Goal: Check status: Check status

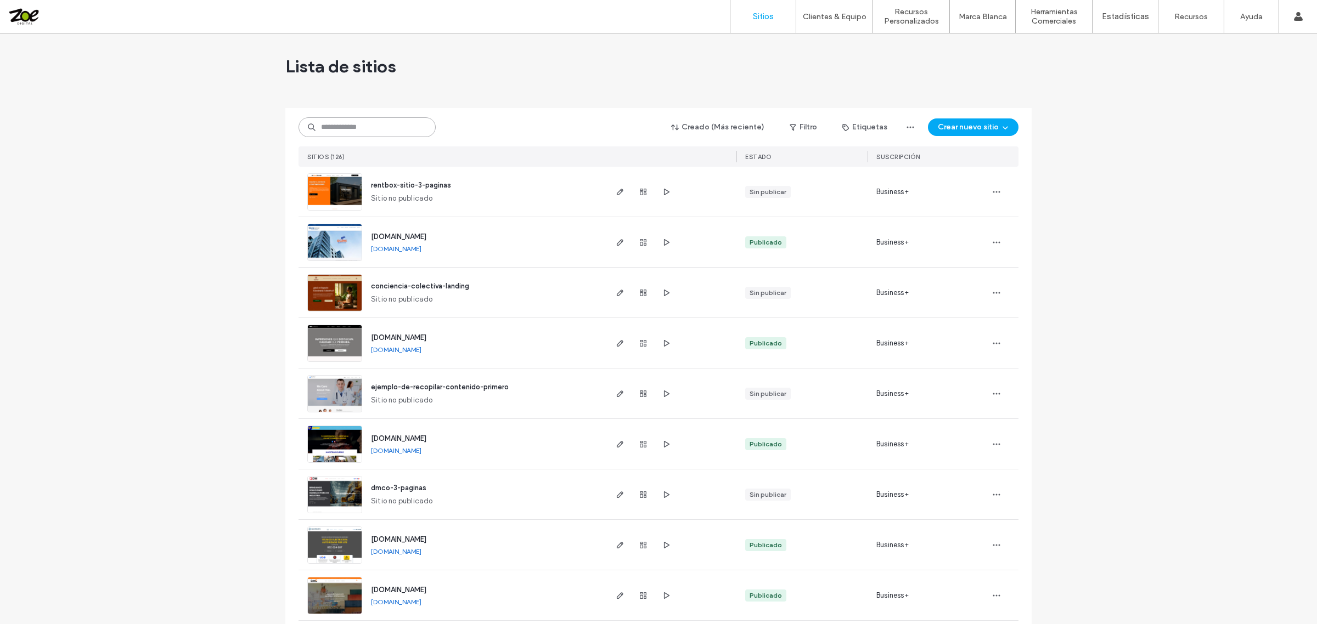
click at [370, 117] on input at bounding box center [367, 127] width 137 height 20
type input "*"
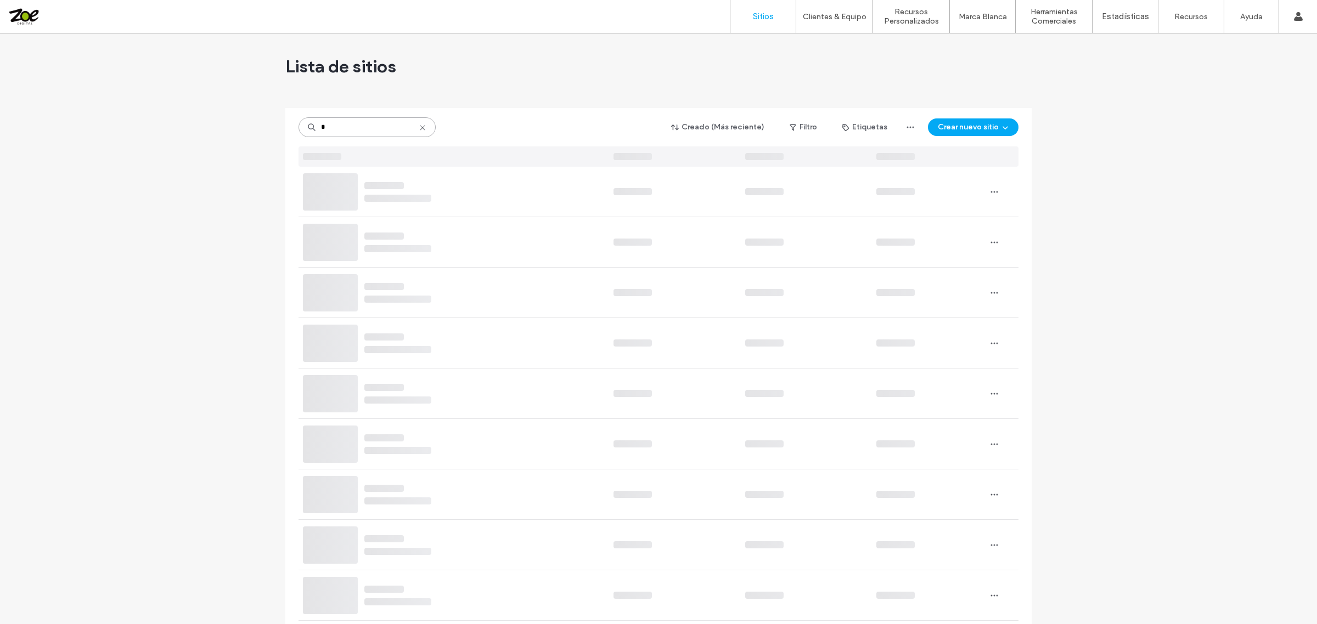
type input "*"
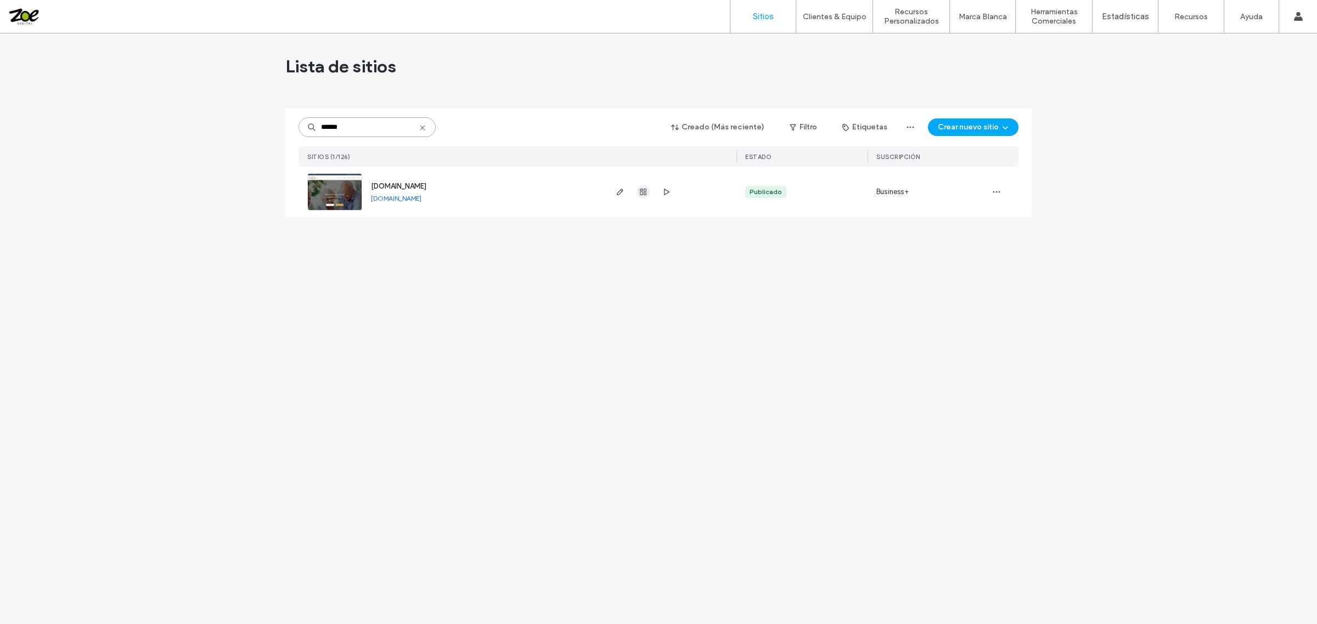
type input "******"
click at [639, 188] on icon "button" at bounding box center [643, 192] width 9 height 9
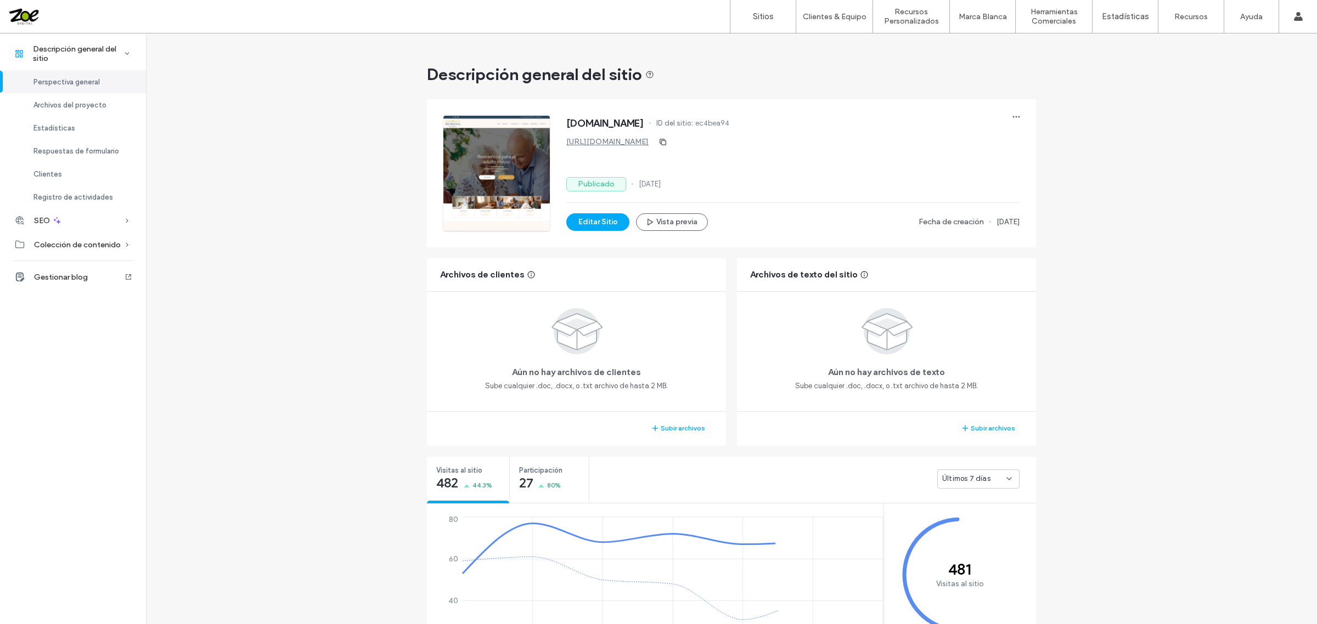
scroll to position [274, 0]
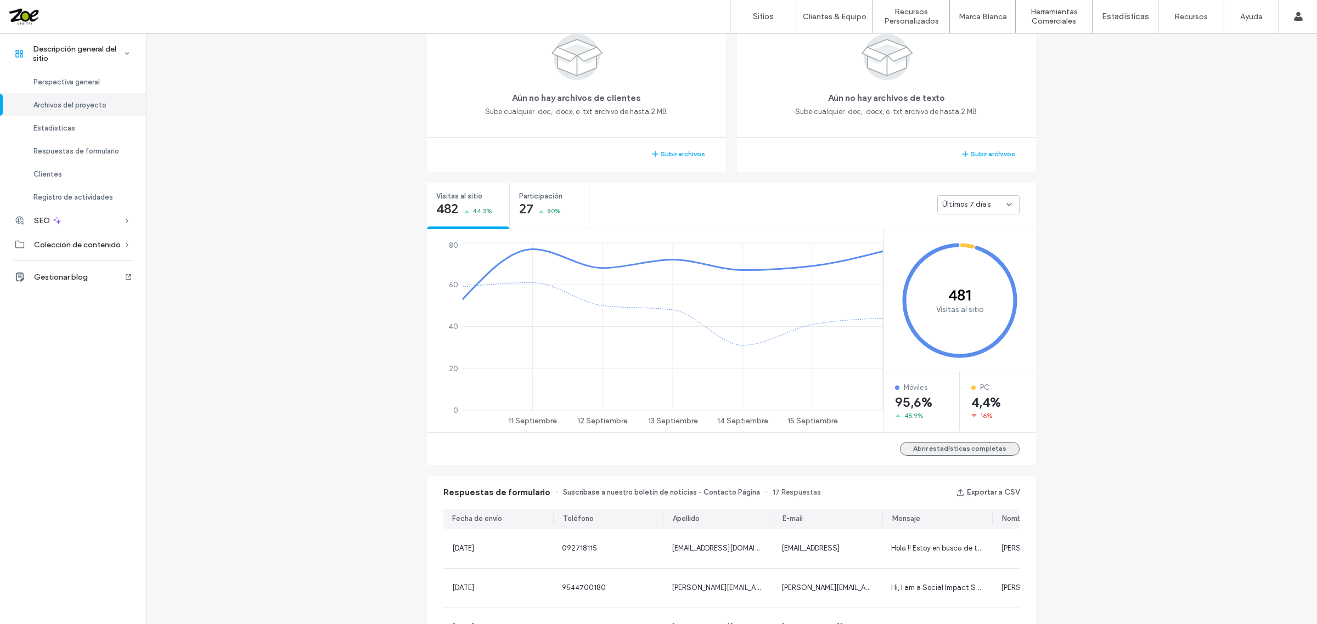
click at [955, 445] on button "Abrir estadísticas completas" at bounding box center [960, 449] width 120 height 14
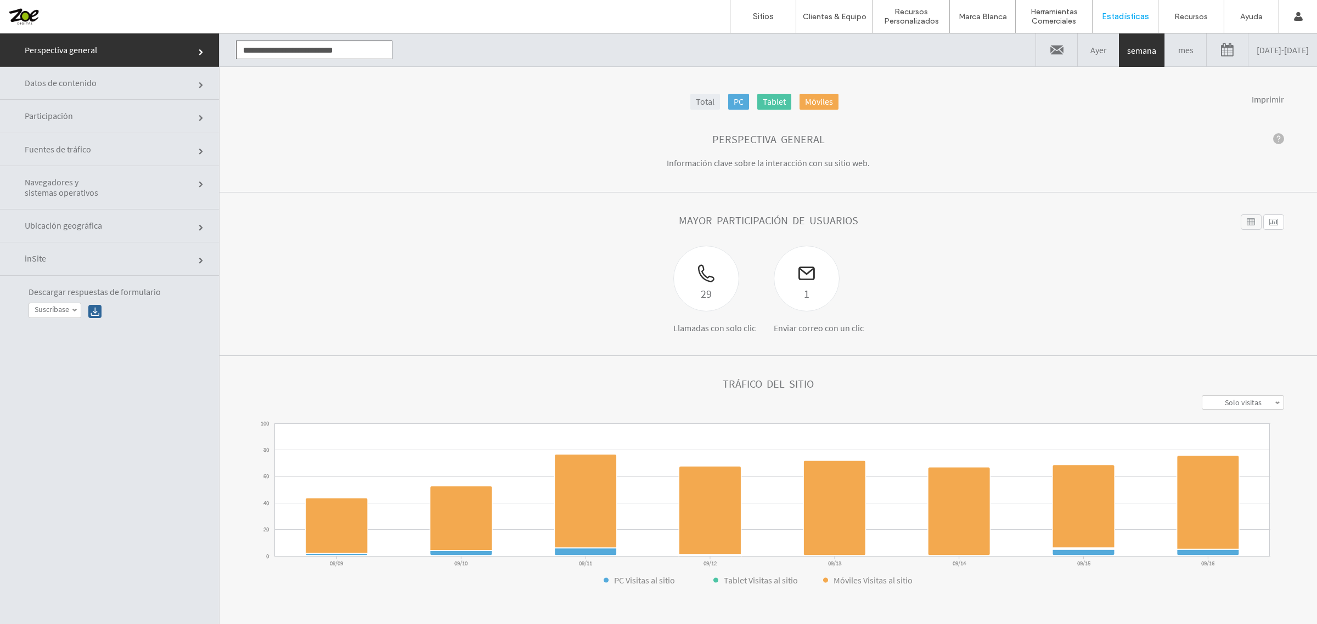
click at [1260, 58] on link "09/09/2025 - 09/16/2025" at bounding box center [1282, 49] width 69 height 33
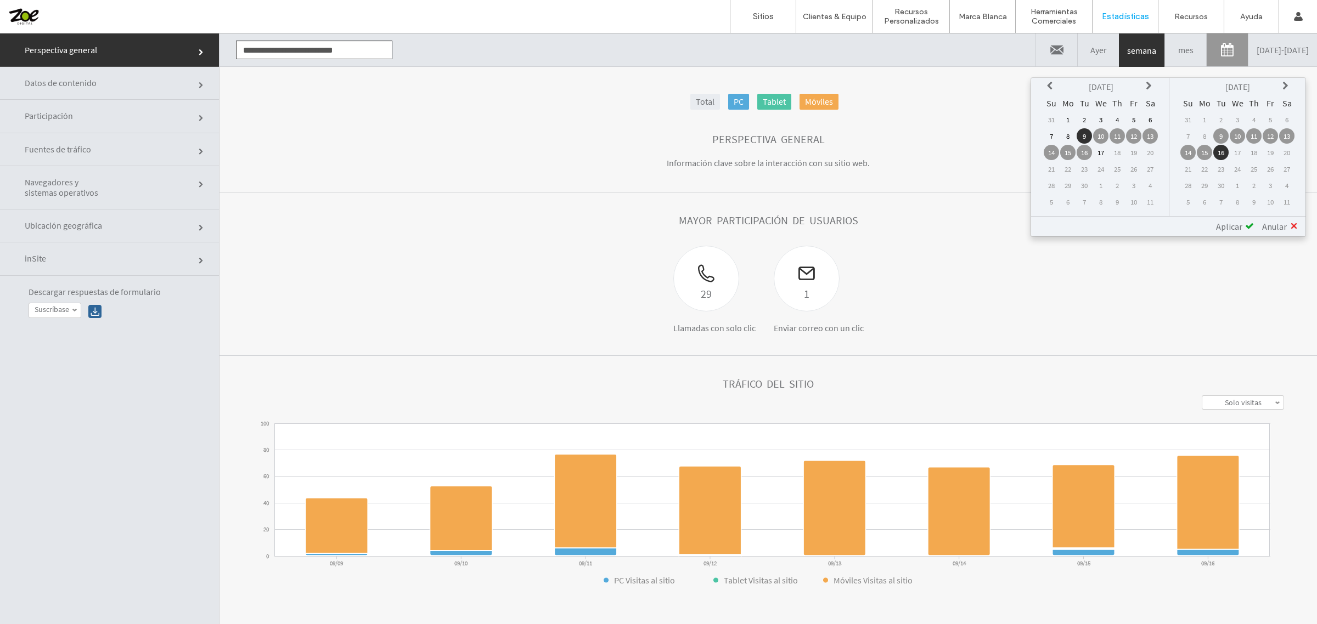
click at [1051, 88] on th at bounding box center [1051, 86] width 15 height 15
click at [1101, 166] on td "20" at bounding box center [1100, 168] width 15 height 15
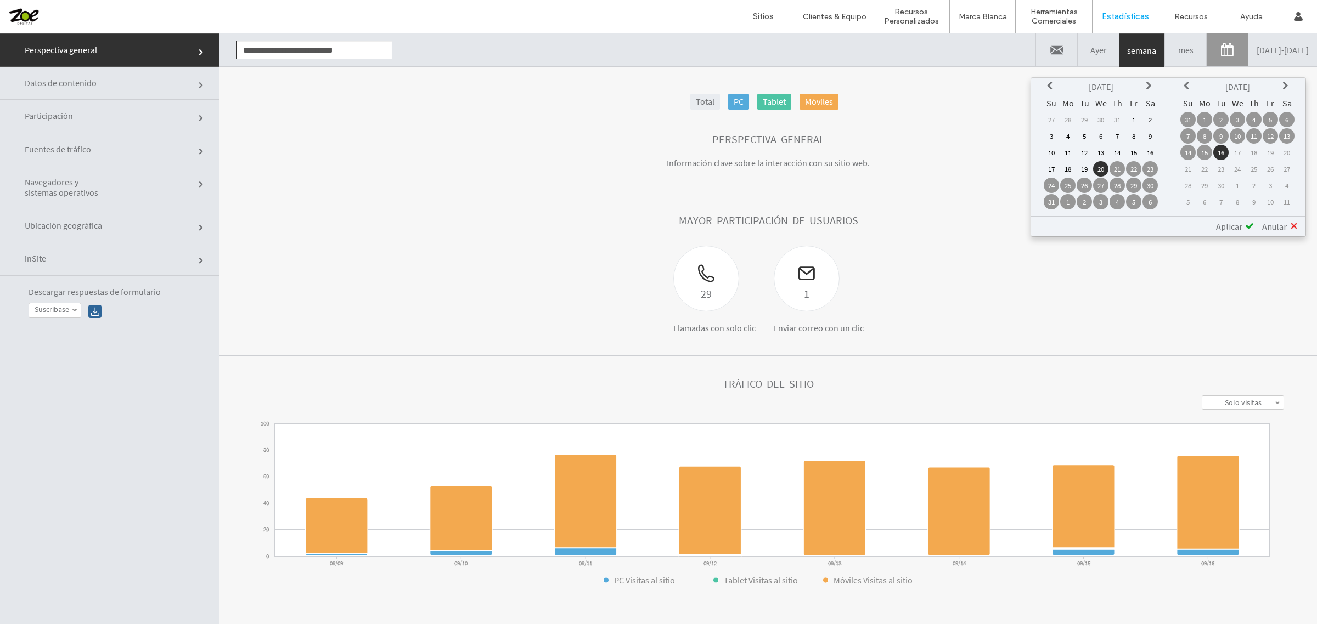
click at [1224, 224] on span "Aplicar" at bounding box center [1229, 226] width 26 height 11
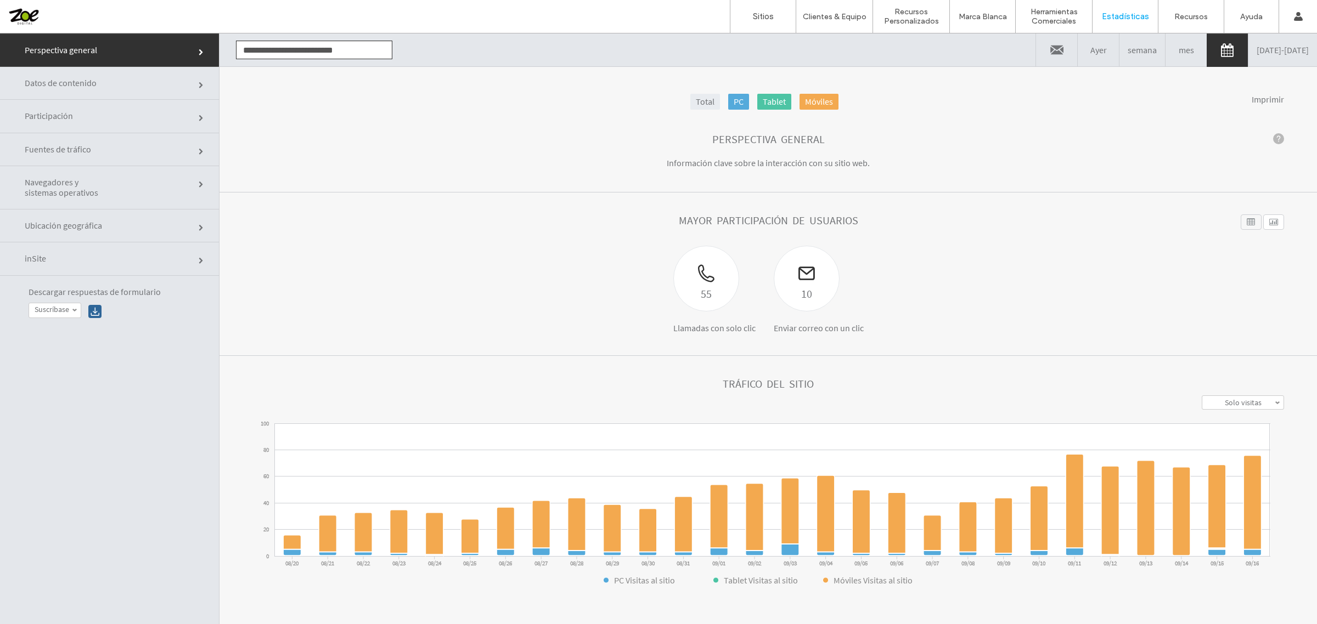
click at [97, 124] on link "Participación" at bounding box center [109, 116] width 219 height 33
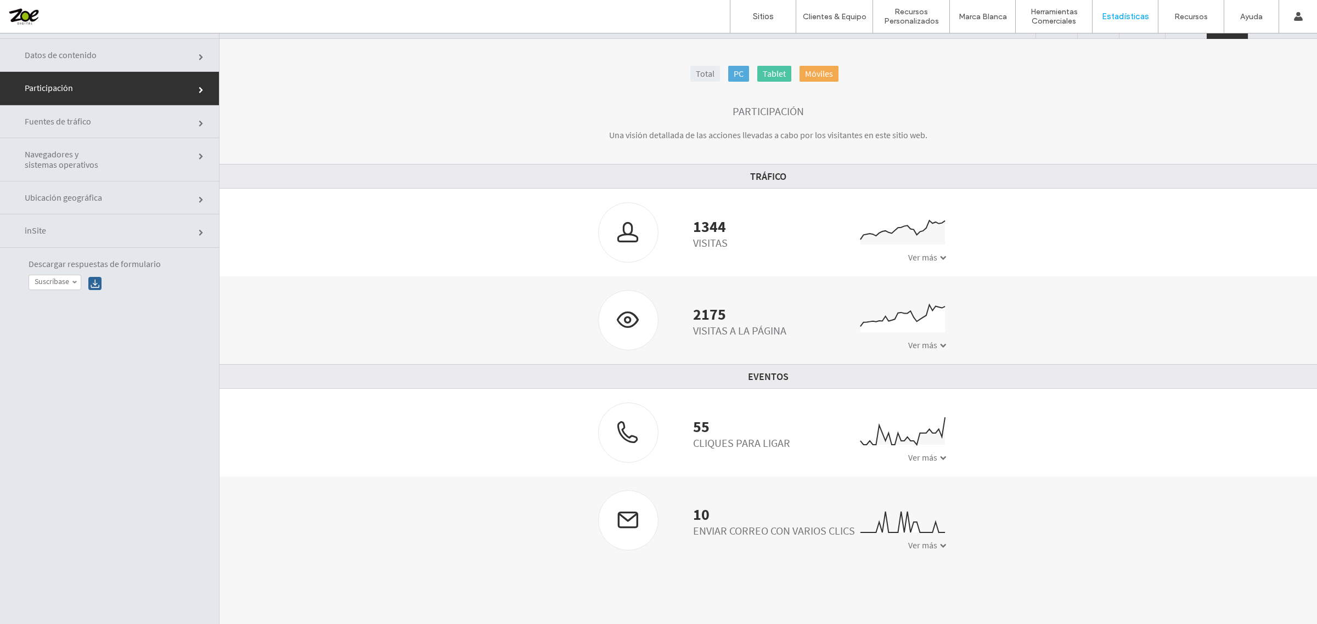
scroll to position [55, 0]
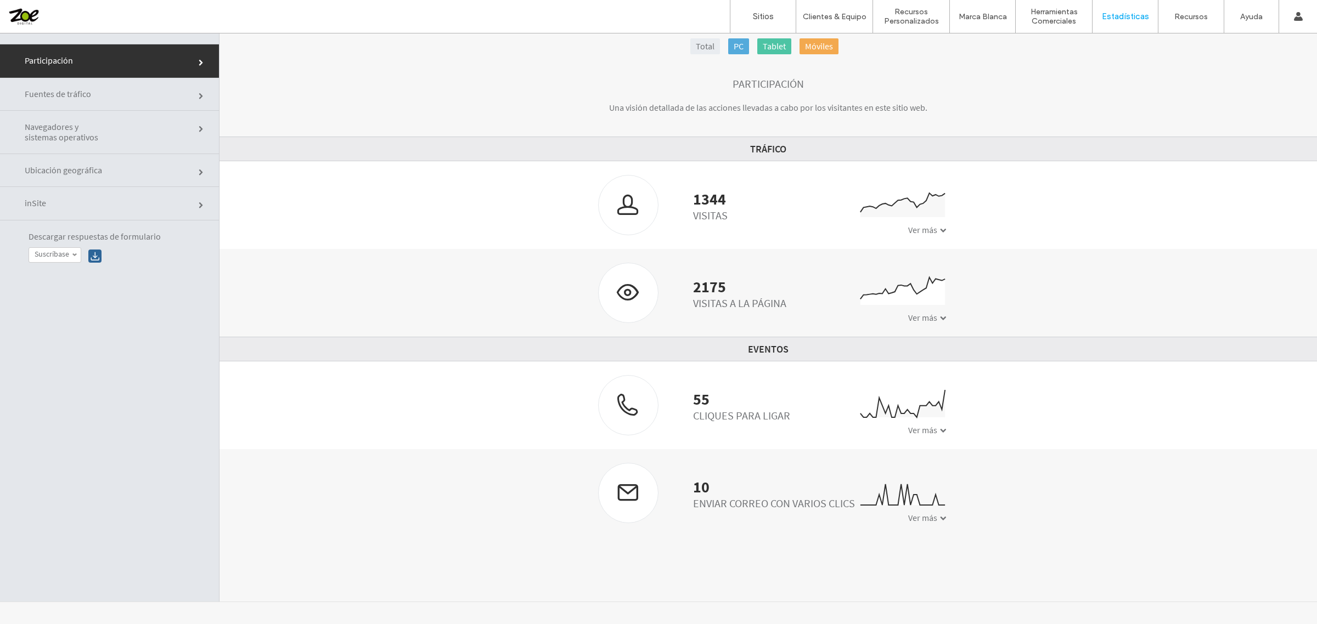
click at [932, 426] on div "Ver más" at bounding box center [927, 430] width 38 height 11
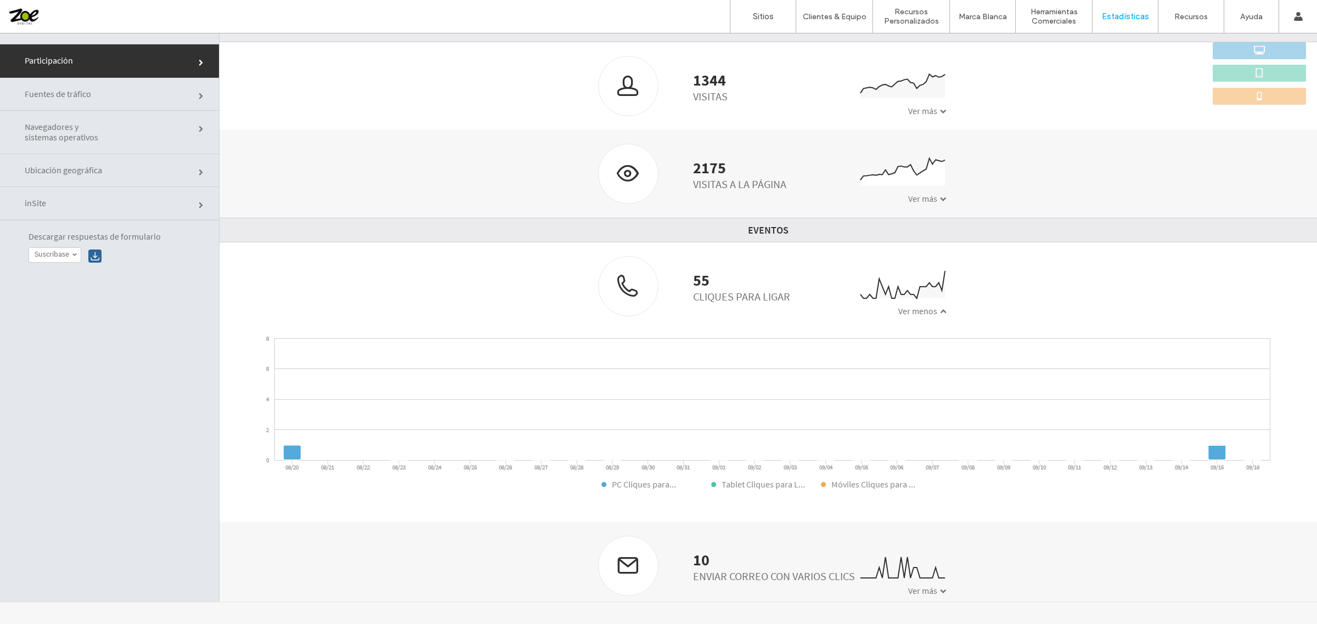
scroll to position [127, 0]
